Goal: Task Accomplishment & Management: Manage account settings

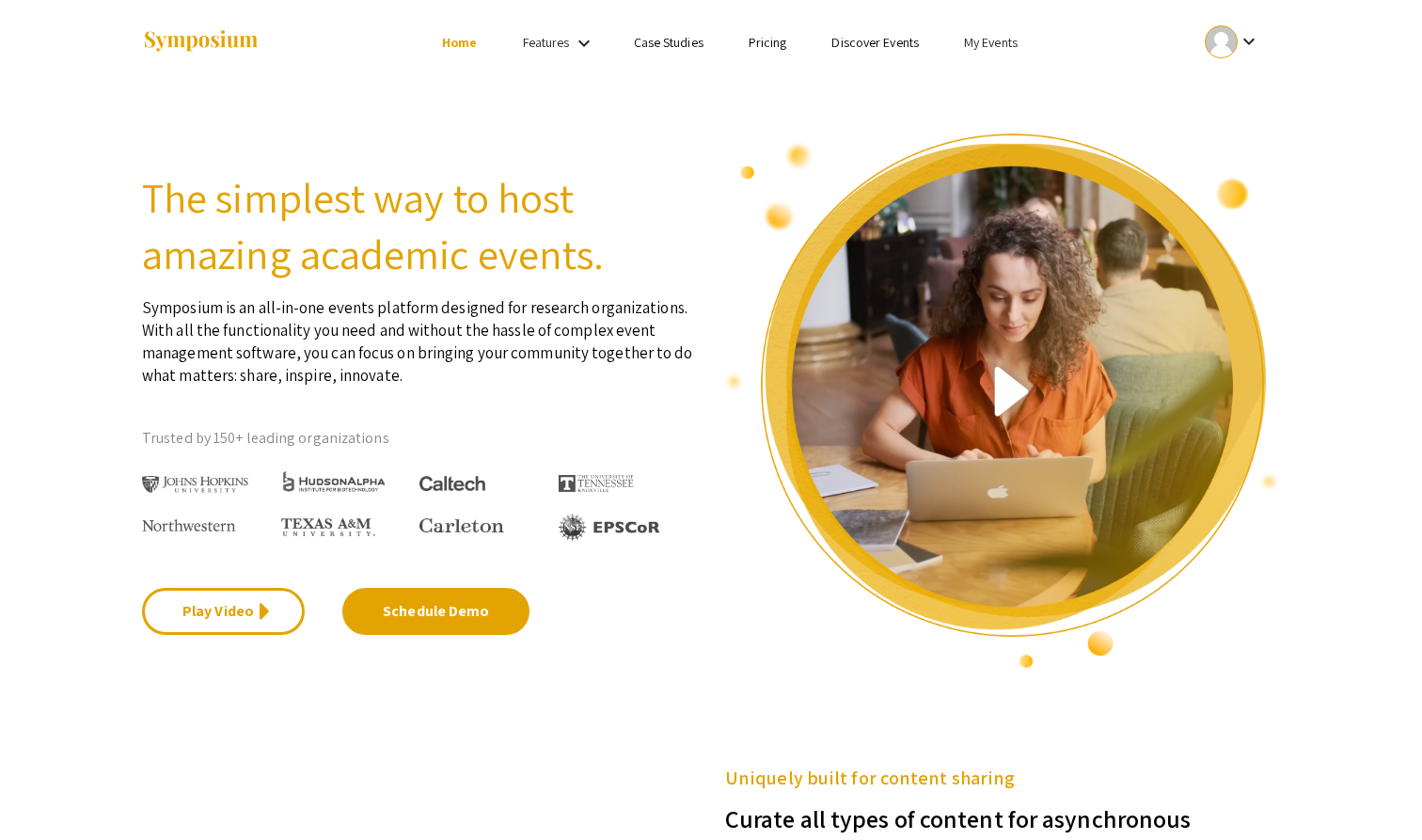
click at [982, 39] on link "My Events" at bounding box center [990, 42] width 54 height 17
click at [988, 76] on button "Events I've organized" at bounding box center [1021, 83] width 161 height 45
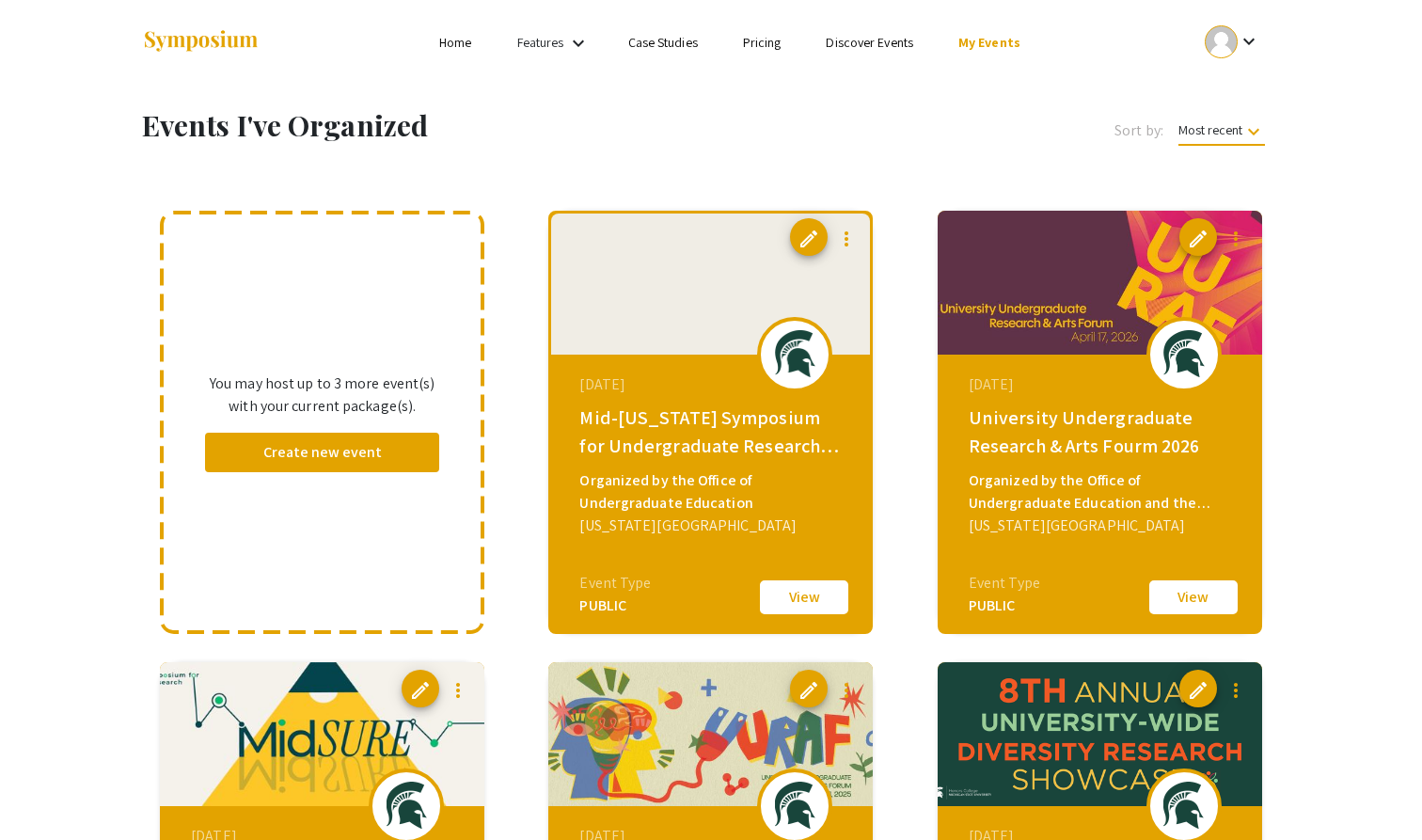
click at [802, 223] on button "edit" at bounding box center [808, 237] width 38 height 38
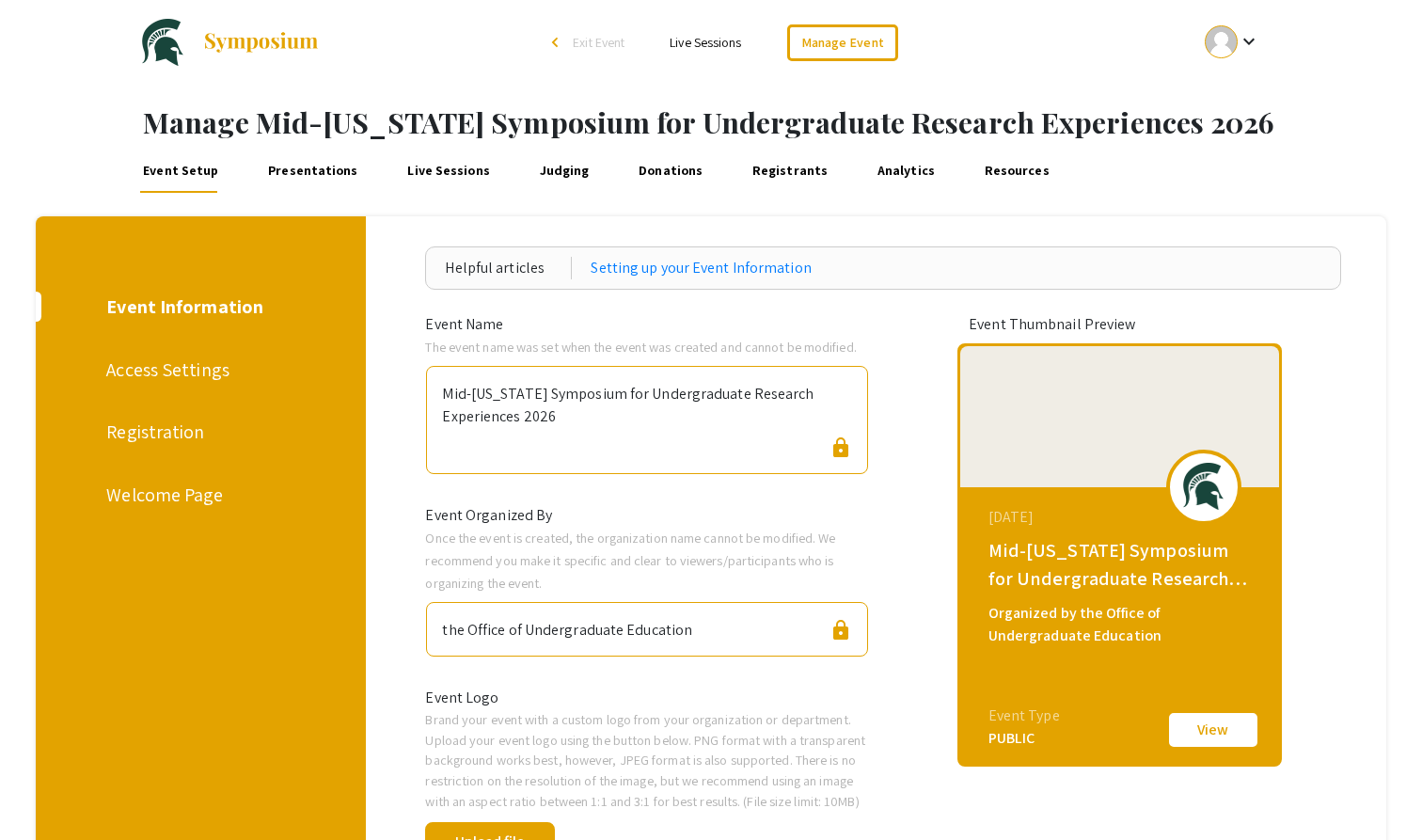
click at [294, 175] on link "Presentations" at bounding box center [313, 170] width 97 height 45
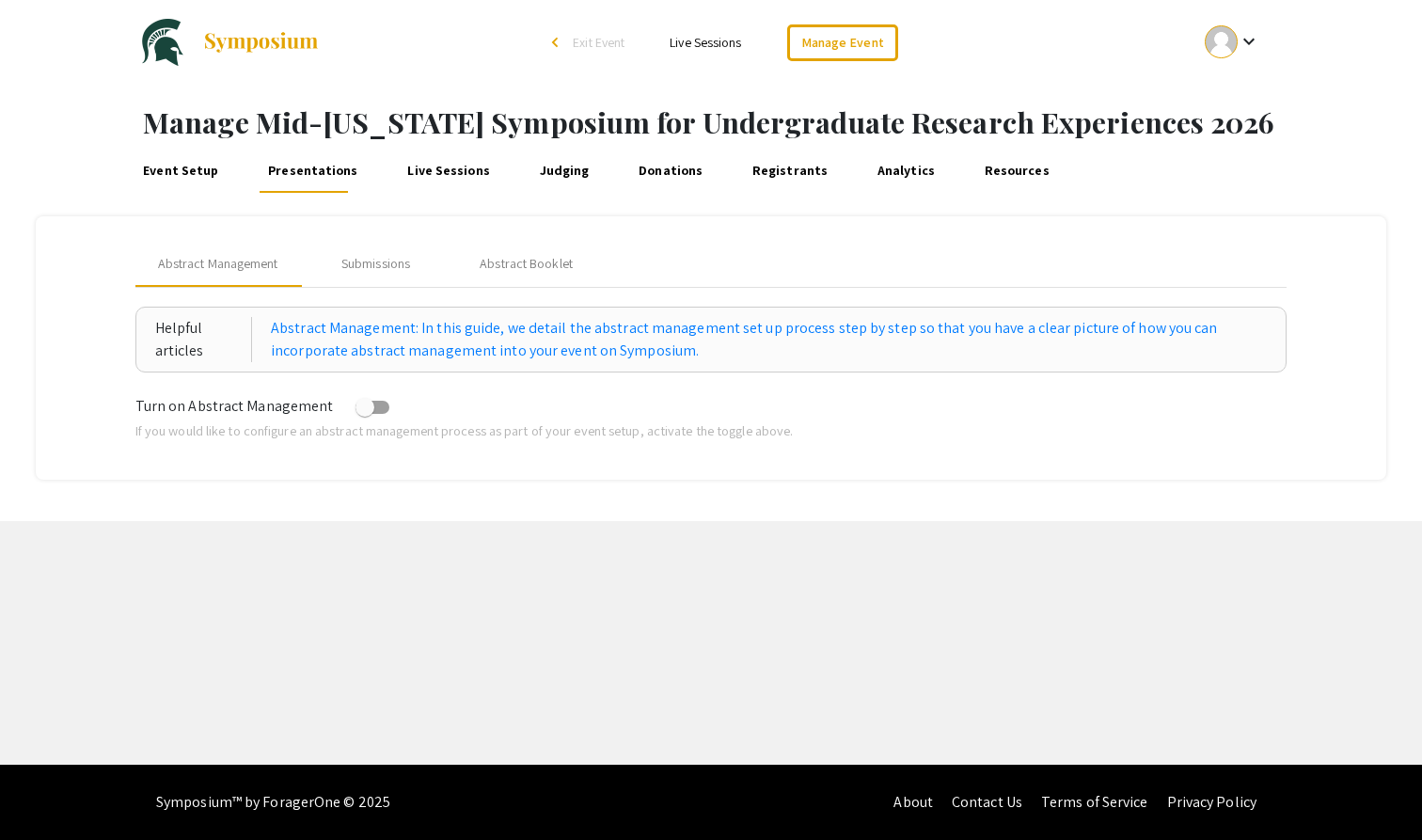
click at [442, 176] on link "Live Sessions" at bounding box center [449, 170] width 89 height 45
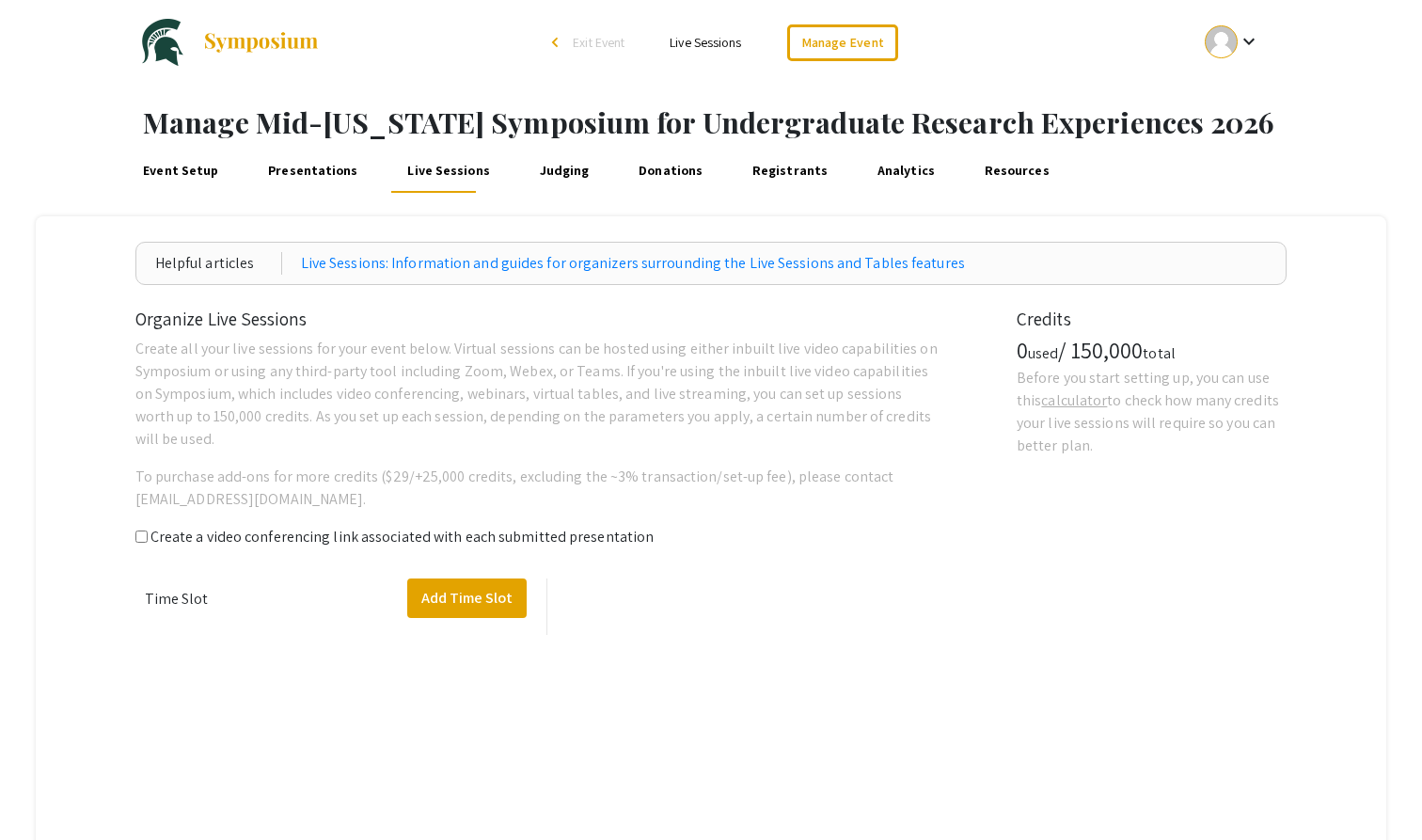
click at [545, 174] on link "Judging" at bounding box center [564, 170] width 57 height 45
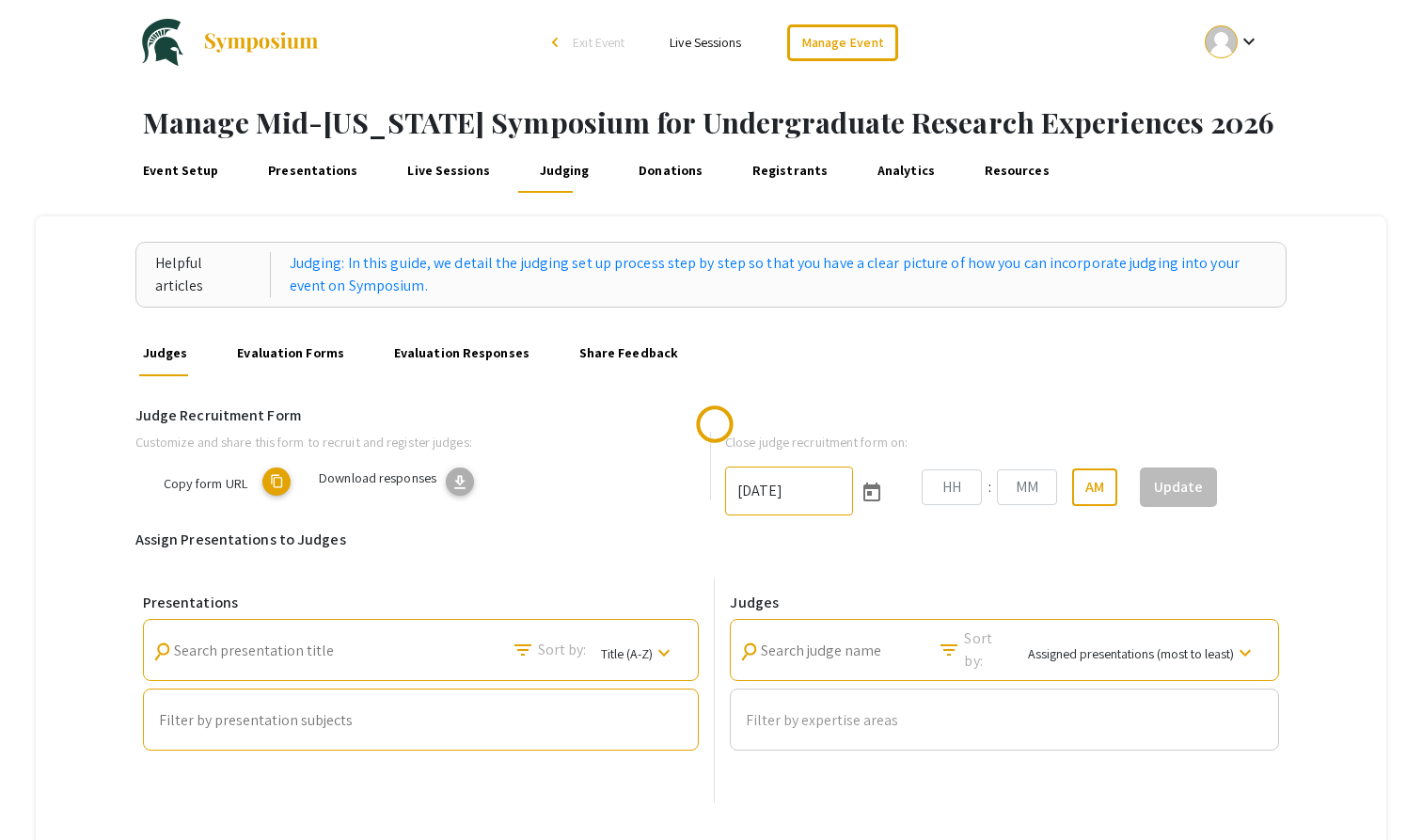
type input "[DATE]"
type input "02"
type input "44"
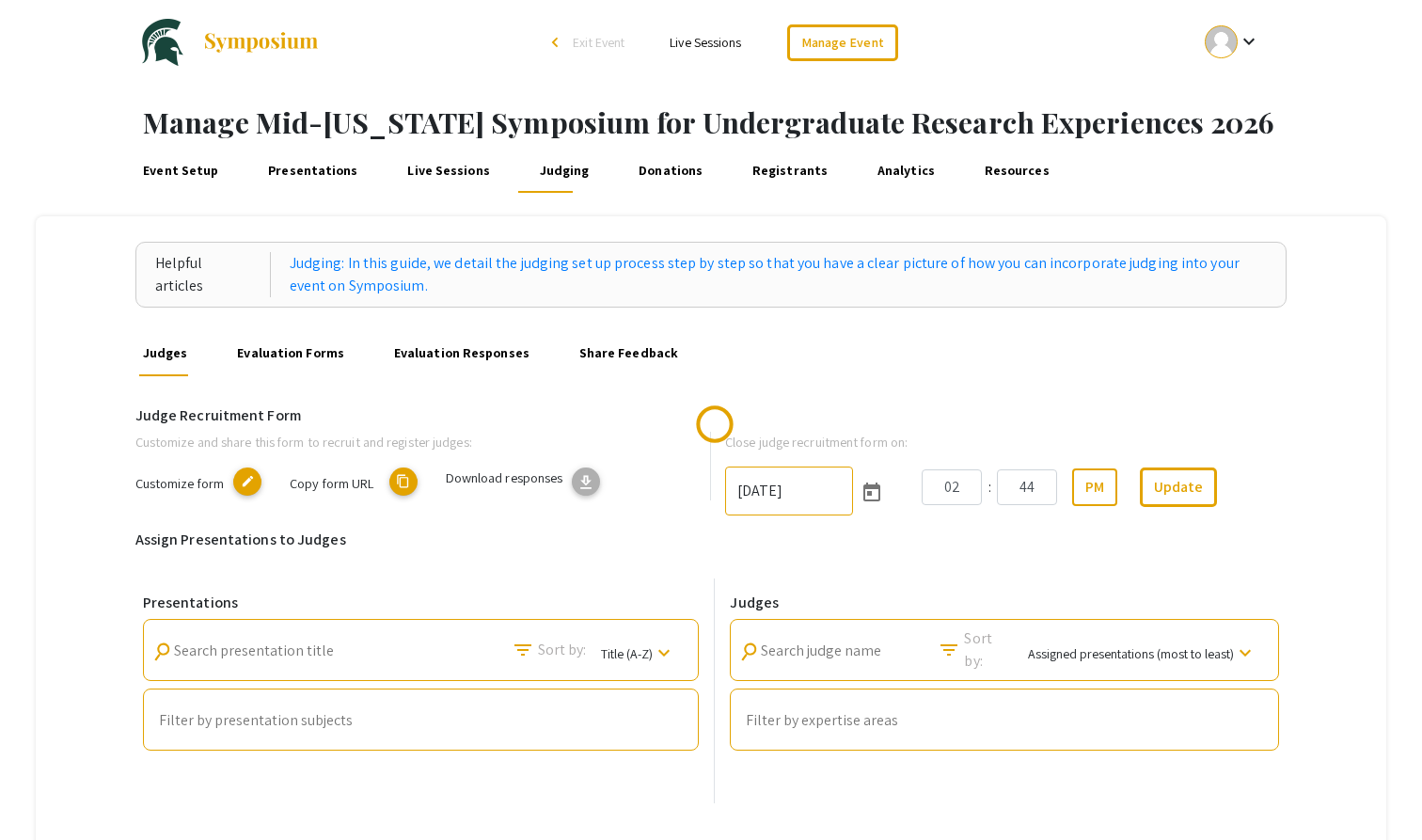
click at [253, 486] on mat-icon "edit" at bounding box center [247, 482] width 28 height 28
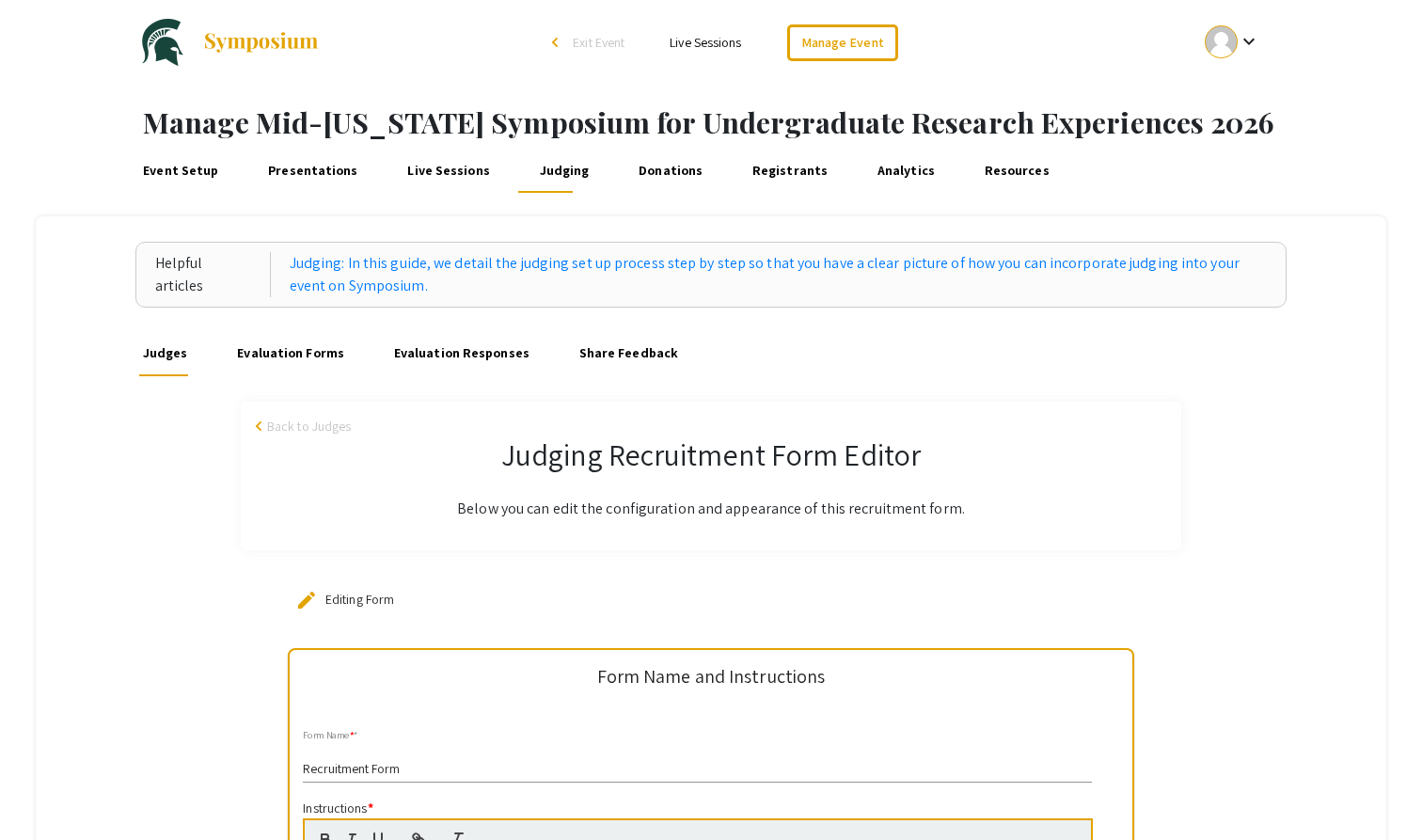
click at [179, 168] on link "Event Setup" at bounding box center [181, 170] width 82 height 45
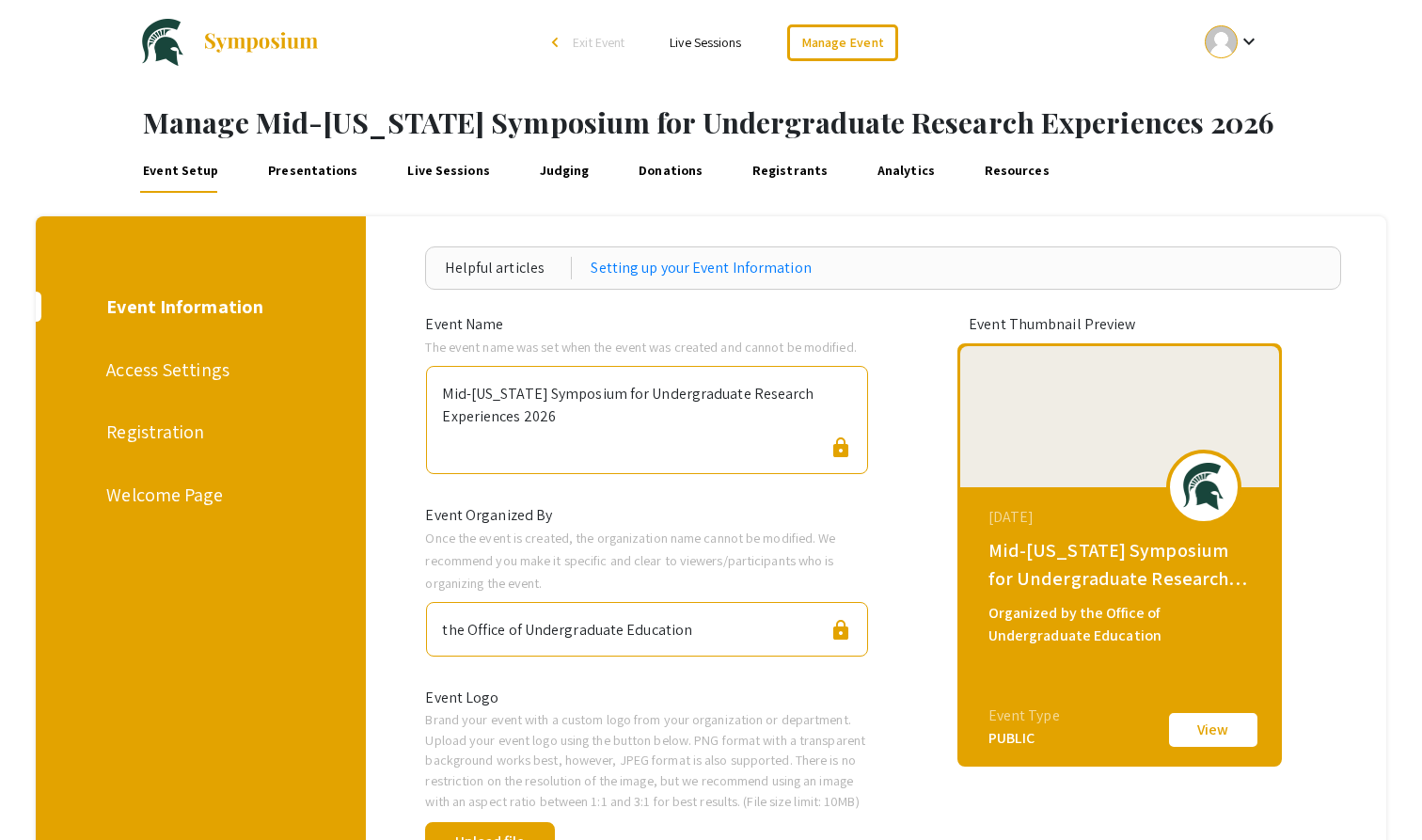
click at [182, 431] on div "Registration" at bounding box center [198, 431] width 183 height 28
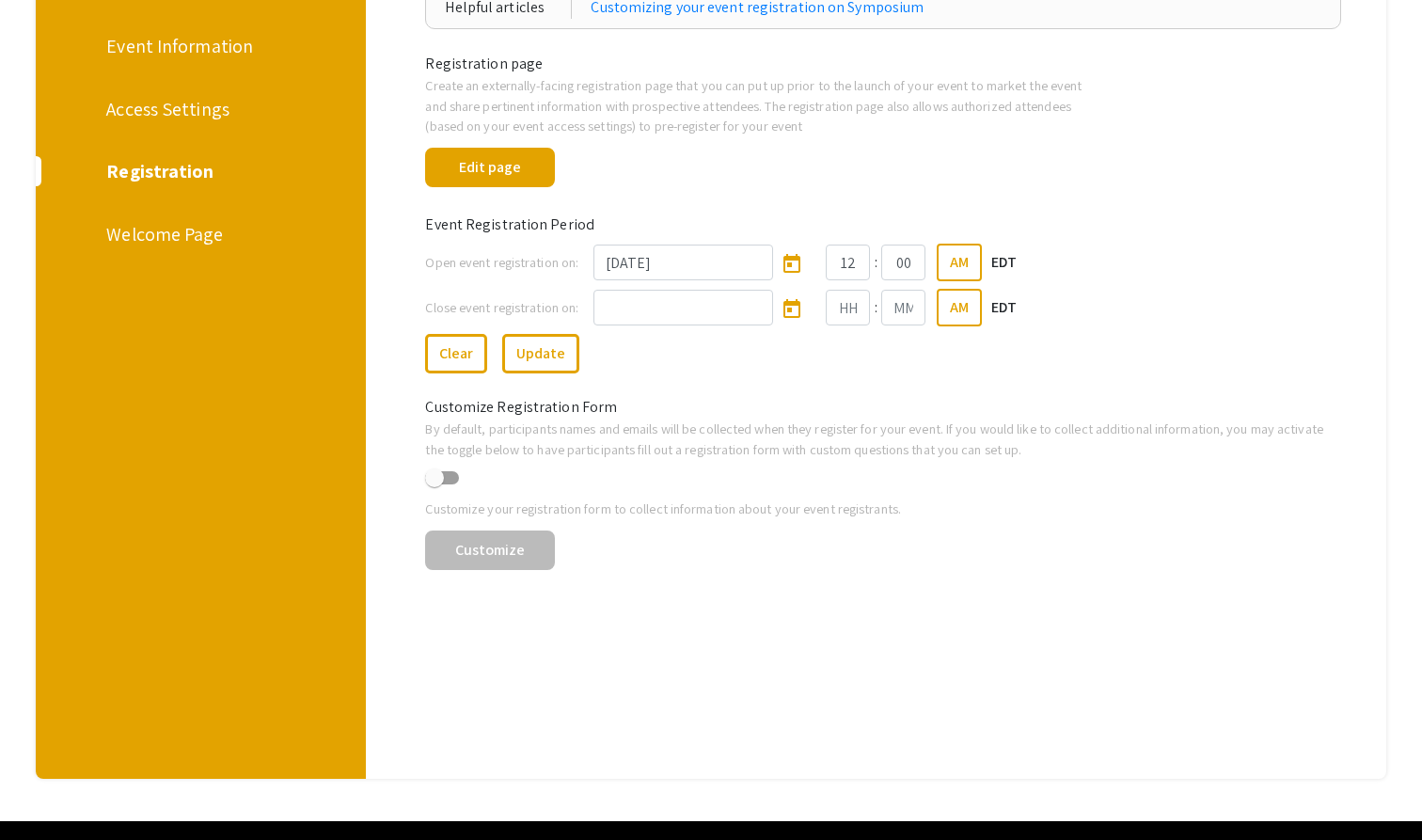
scroll to position [181, 0]
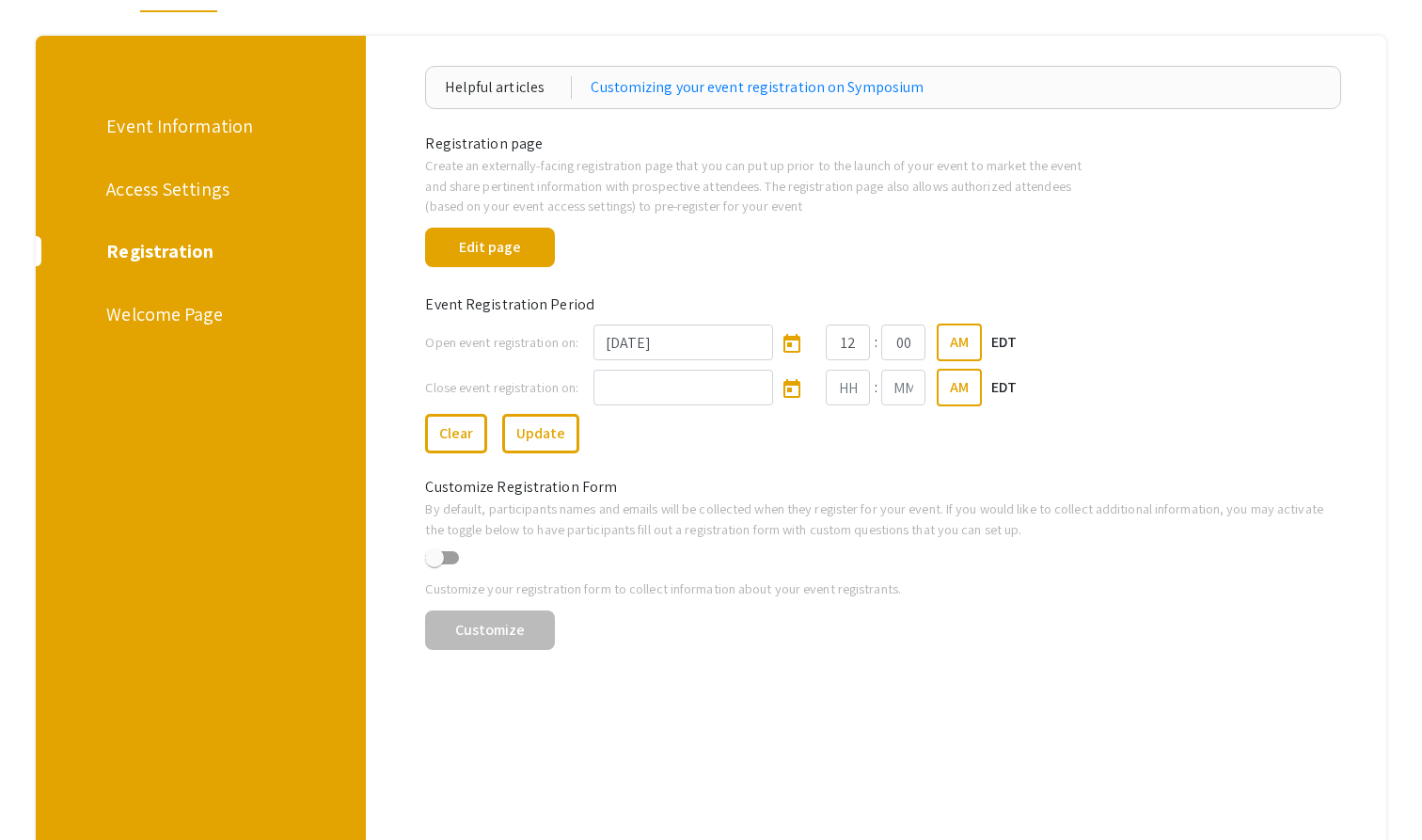
click at [195, 316] on div "Welcome Page" at bounding box center [198, 314] width 183 height 28
